Goal: Information Seeking & Learning: Find specific fact

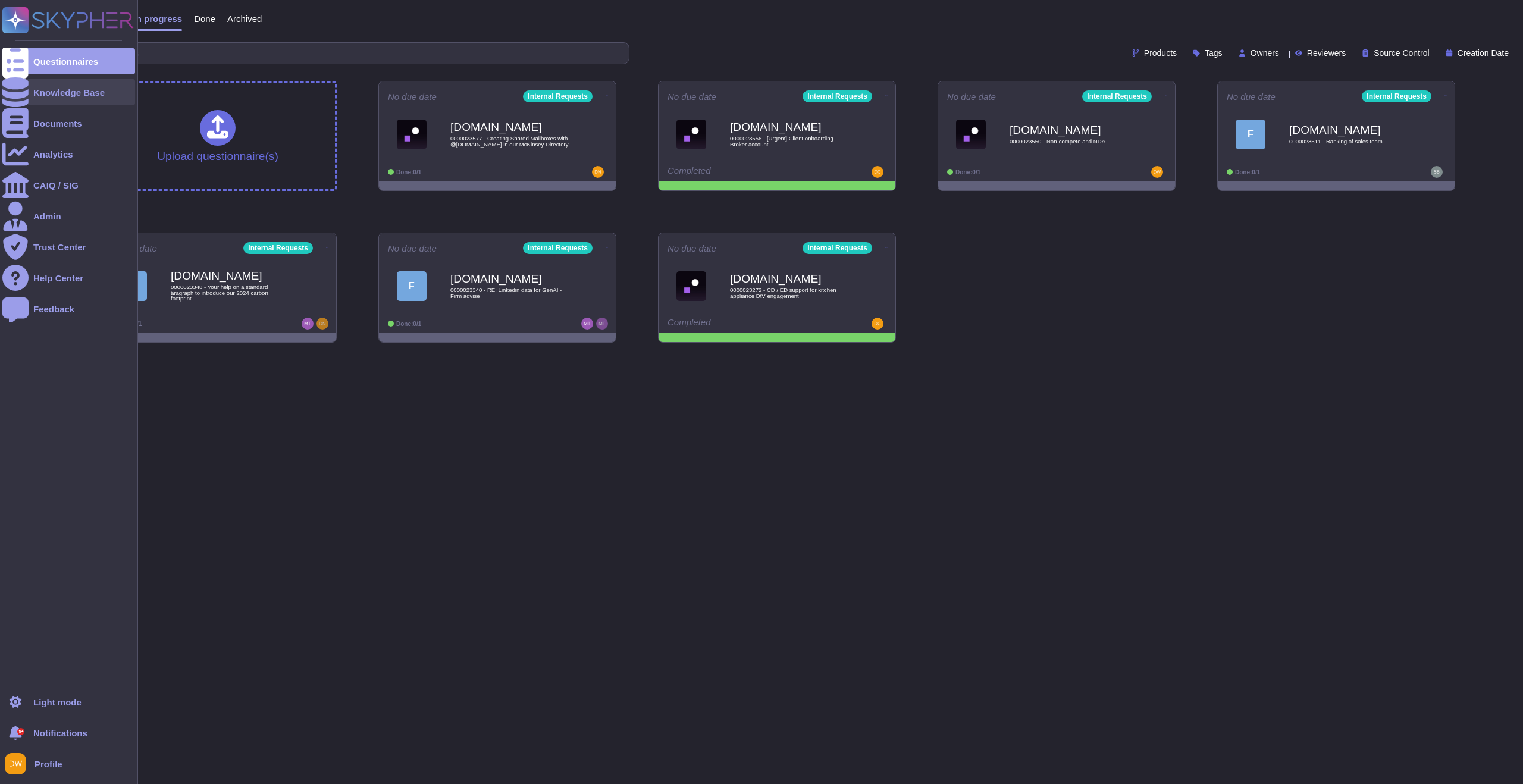
click at [22, 88] on div at bounding box center [15, 92] width 27 height 27
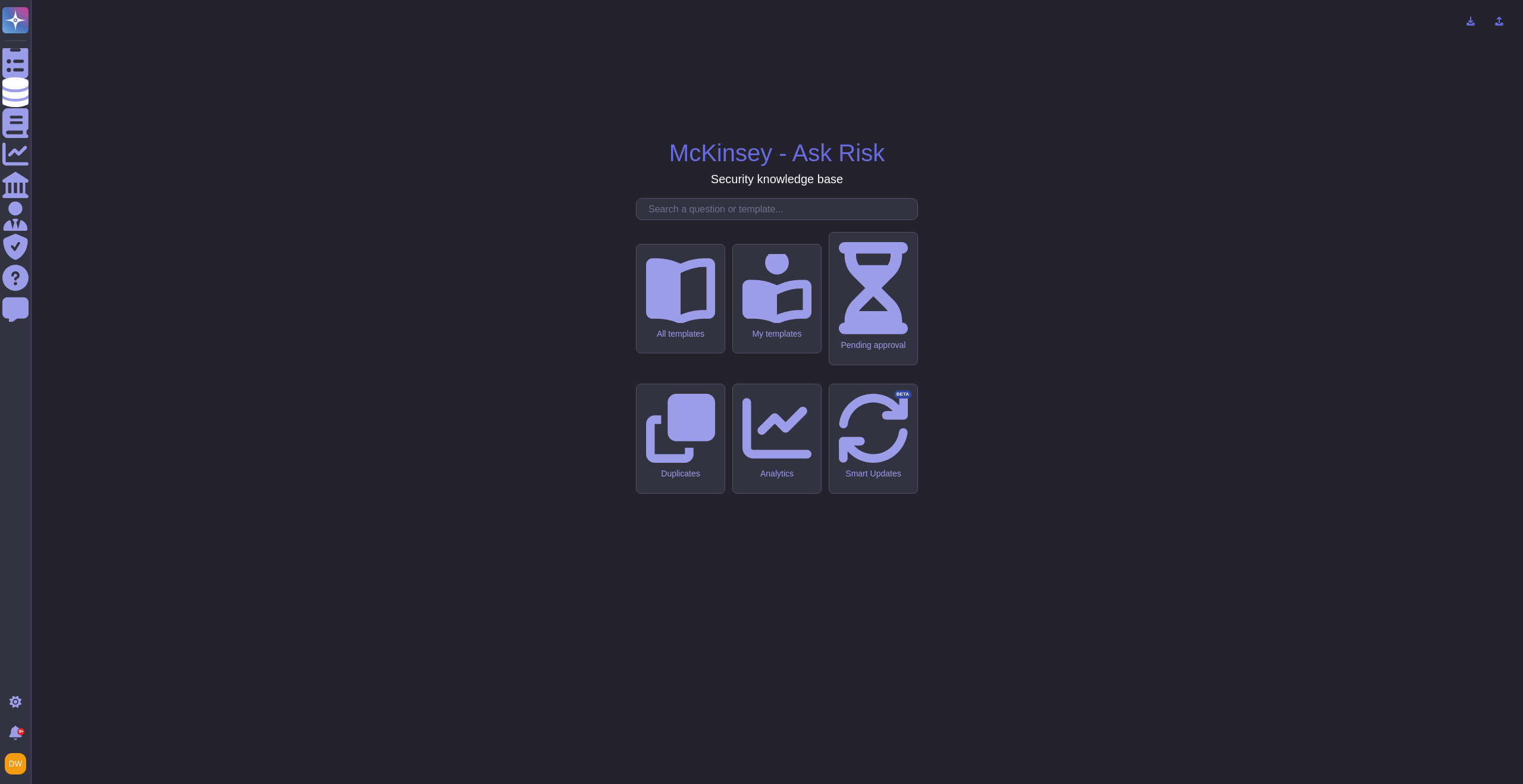
click at [714, 220] on input "text" at bounding box center [780, 209] width 275 height 21
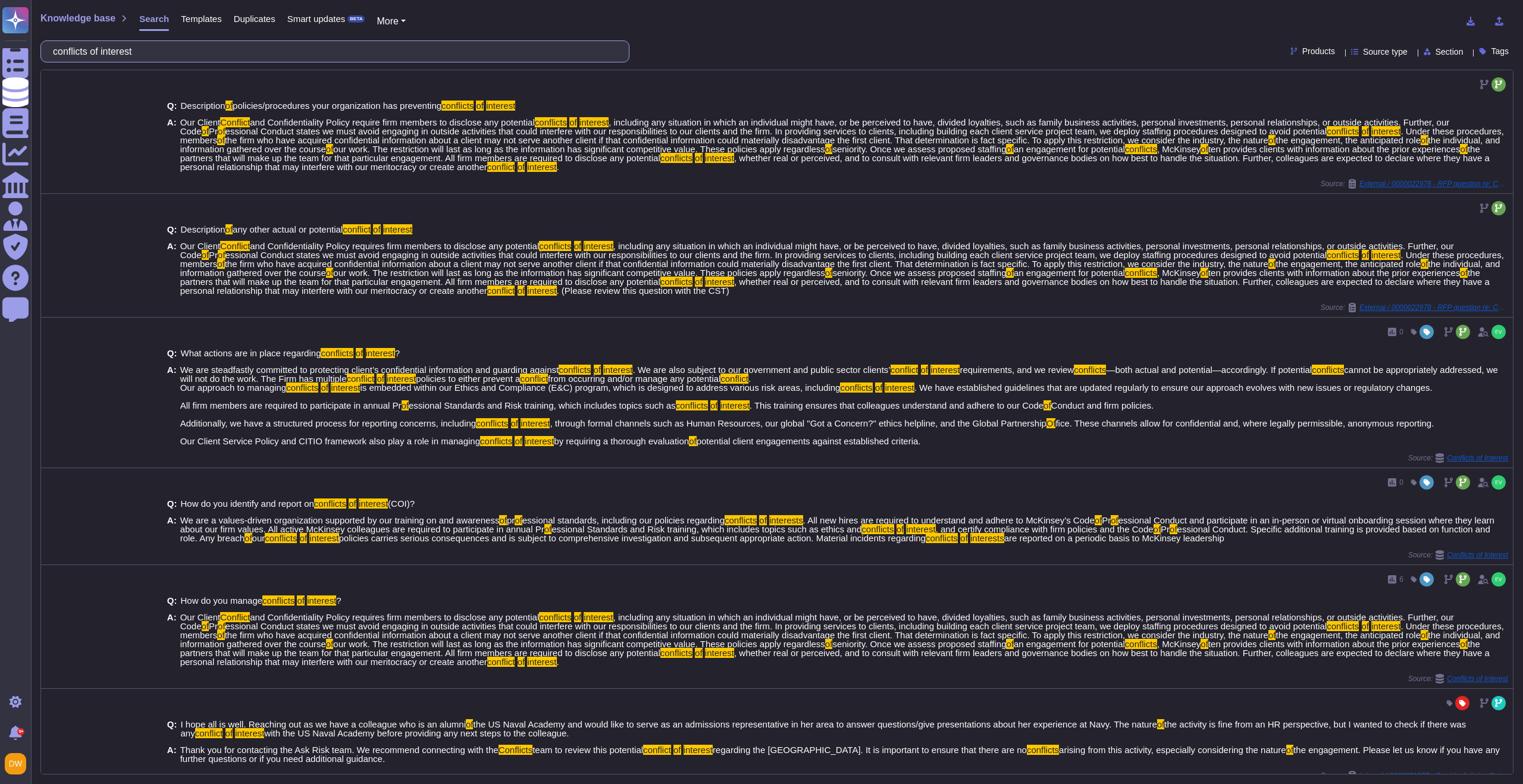
click at [152, 56] on input "conflicts of interest" at bounding box center [331, 51] width 570 height 21
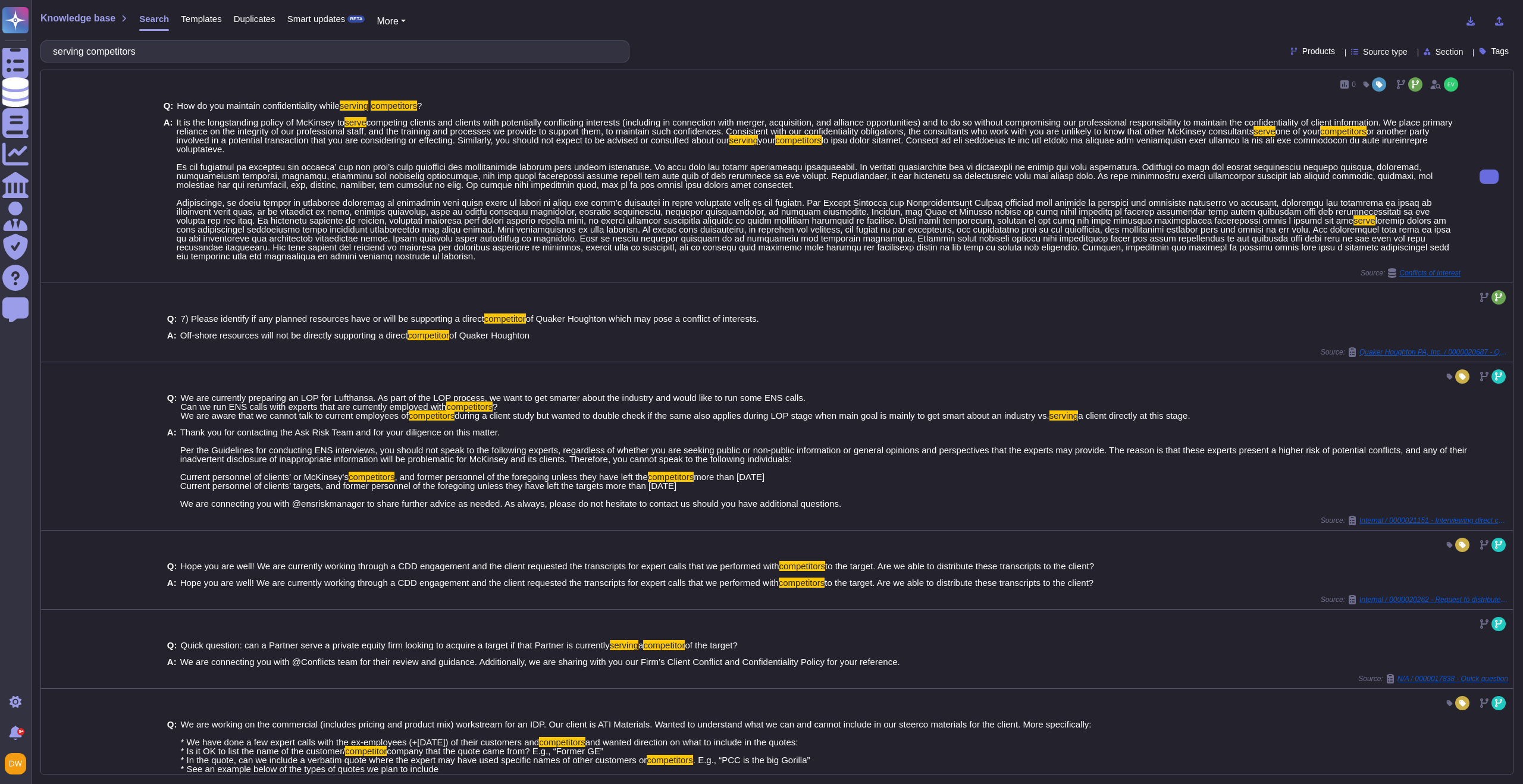
drag, startPoint x: 177, startPoint y: 121, endPoint x: 377, endPoint y: 152, distance: 202.4
click at [377, 152] on span "It is the longstanding policy of McKinsey to serve competing clients and client…" at bounding box center [819, 188] width 1284 height 142
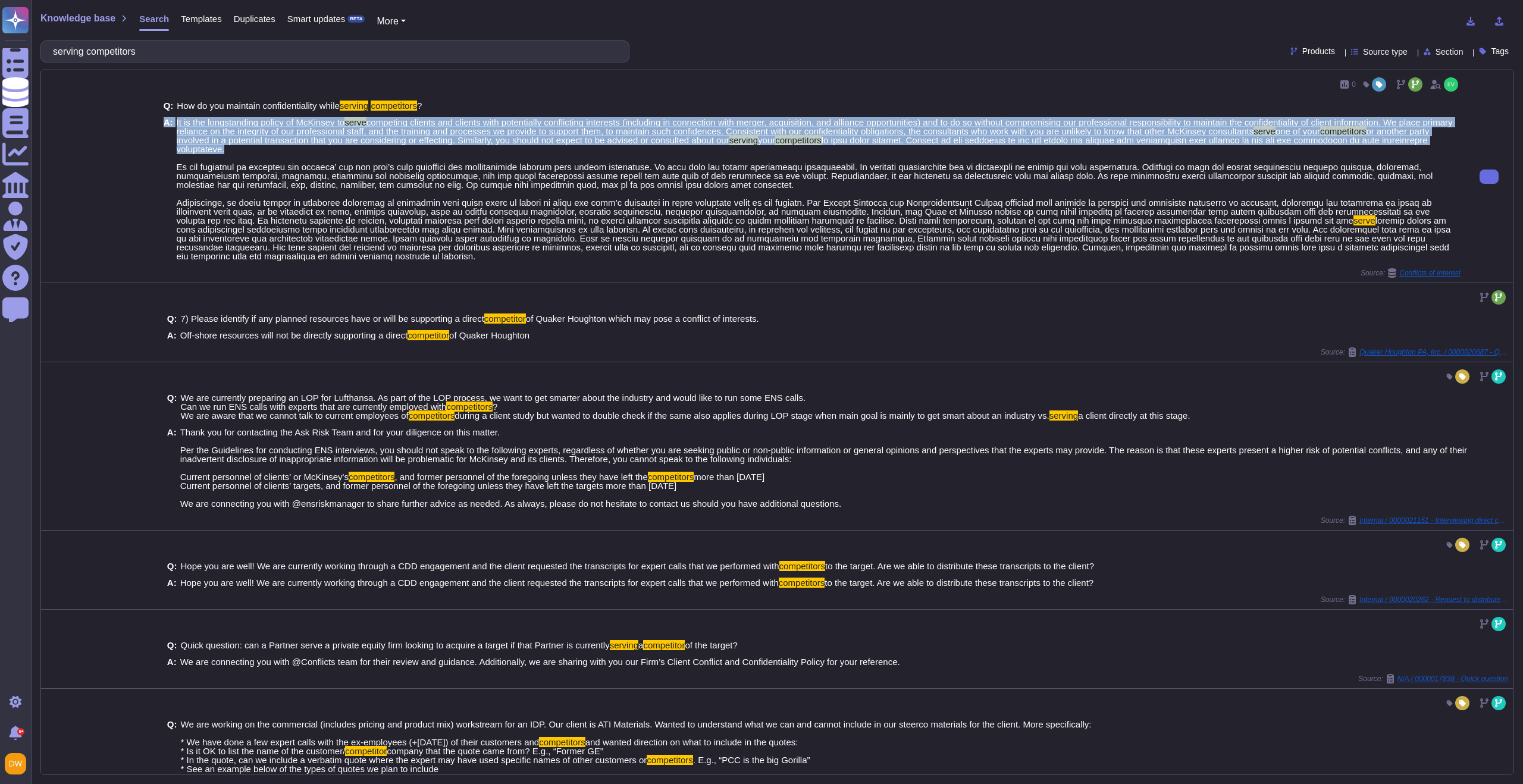
drag, startPoint x: 355, startPoint y: 147, endPoint x: 174, endPoint y: 117, distance: 183.5
click at [174, 117] on div "A: It is the longstanding policy of McKinsey to serve competing clients and cli…" at bounding box center [812, 188] width 1297 height 142
click at [177, 119] on span "It is the longstanding policy of McKinsey to" at bounding box center [261, 122] width 168 height 10
drag, startPoint x: 177, startPoint y: 119, endPoint x: 358, endPoint y: 150, distance: 183.6
click at [358, 150] on span "It is the longstanding policy of McKinsey to serve competing clients and client…" at bounding box center [819, 188] width 1284 height 142
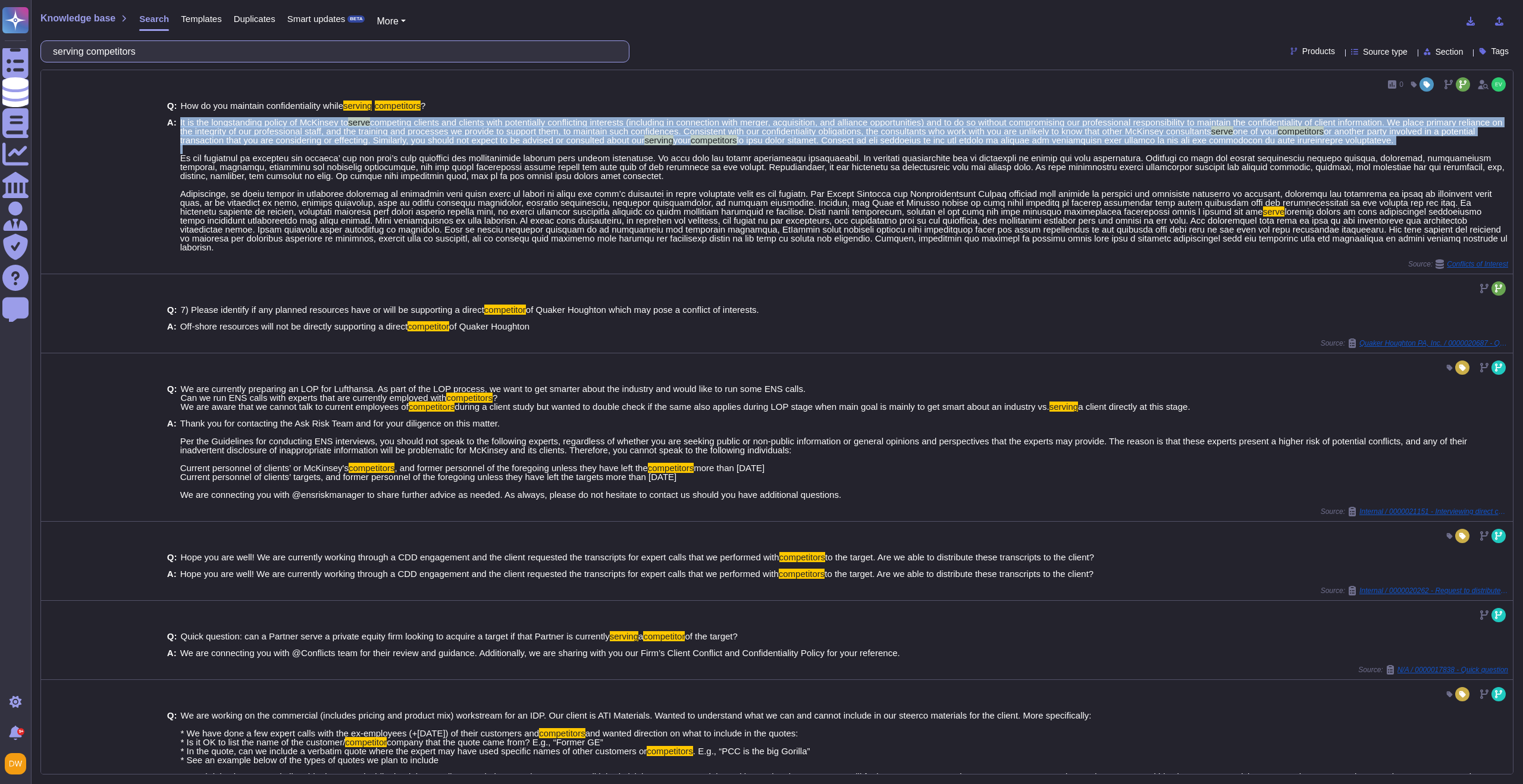
click at [270, 50] on input "serving competitors" at bounding box center [331, 51] width 570 height 21
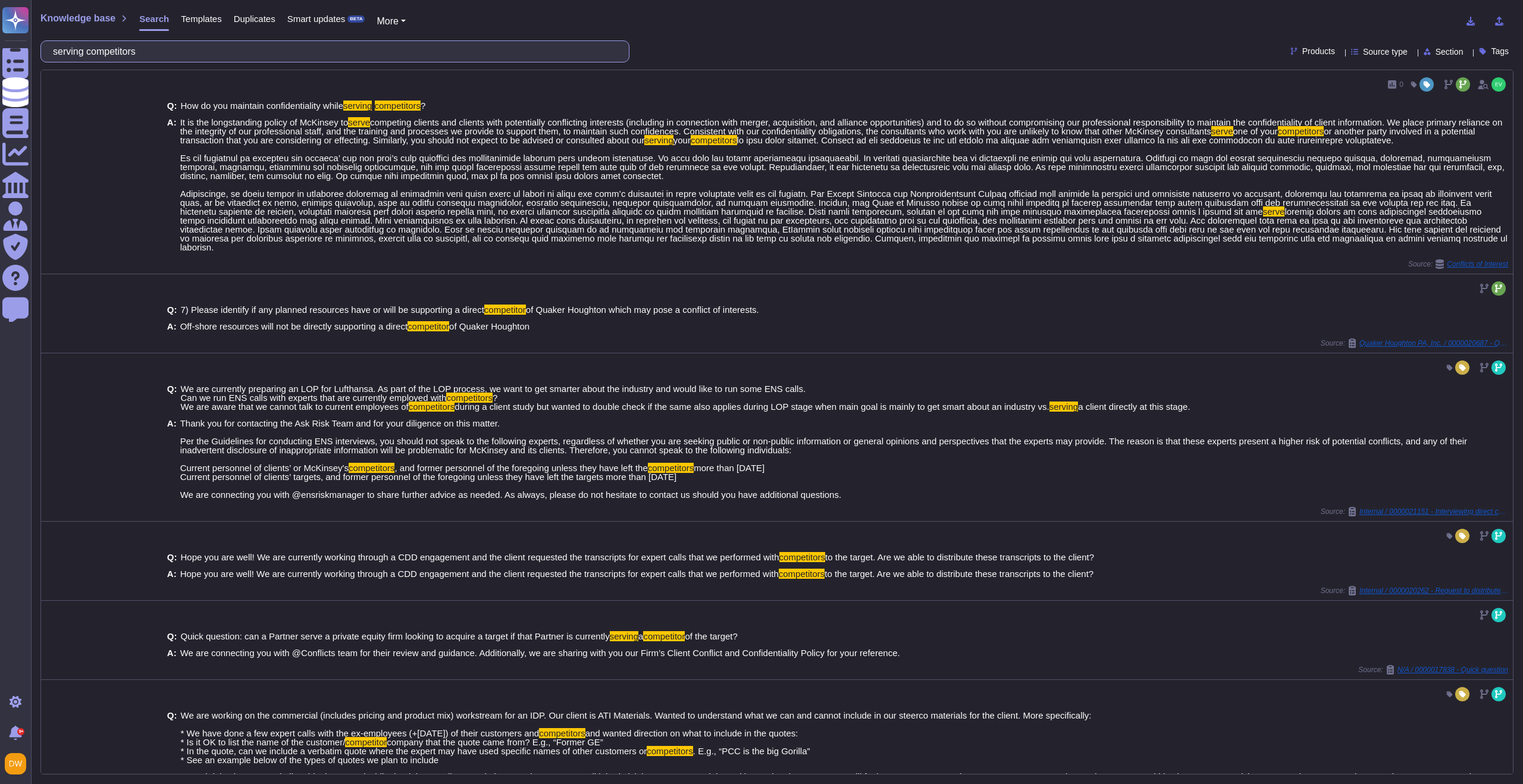
click at [270, 50] on input "serving competitors" at bounding box center [331, 51] width 570 height 21
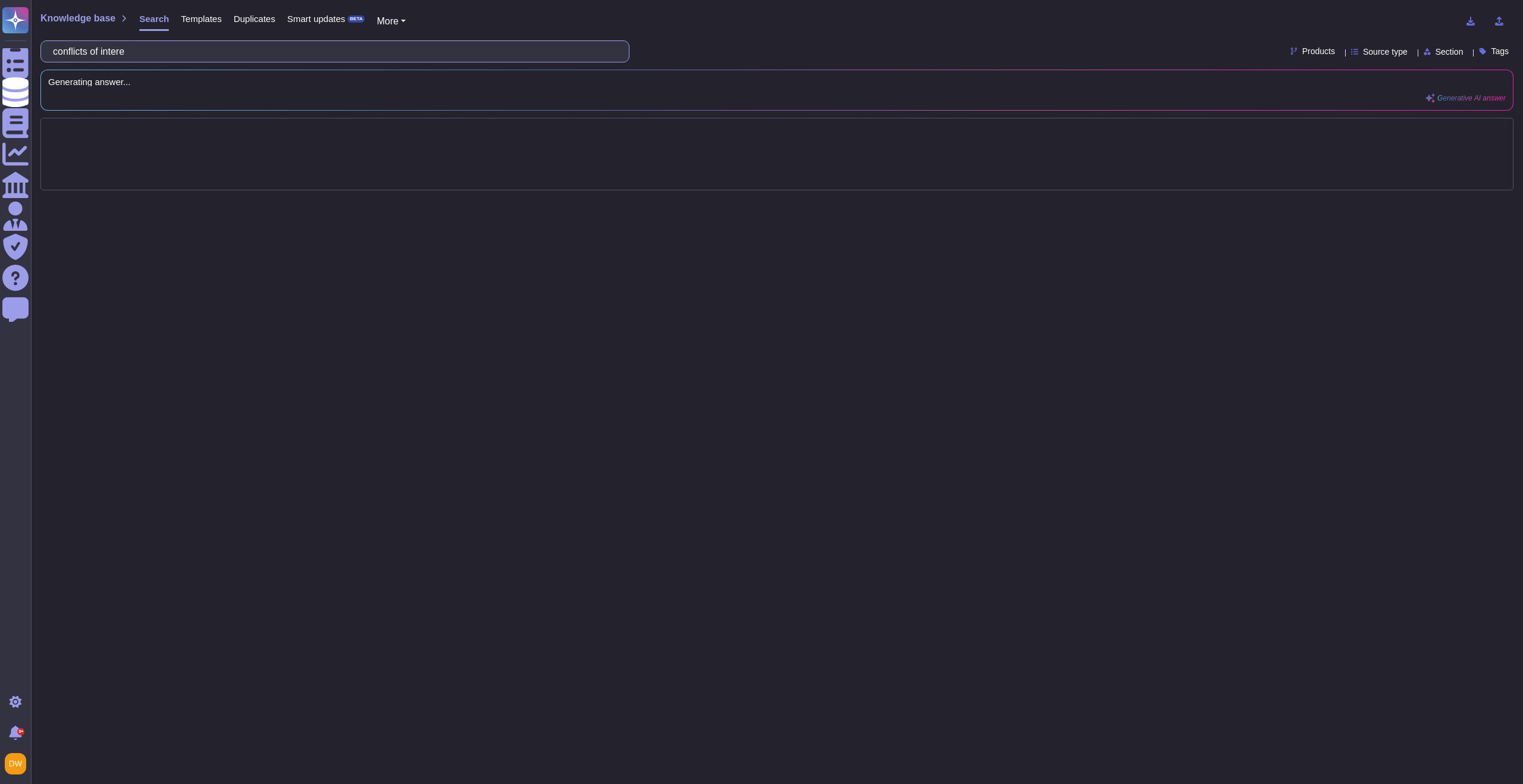
type input "conflicts of interest"
